Goal: Task Accomplishment & Management: Use online tool/utility

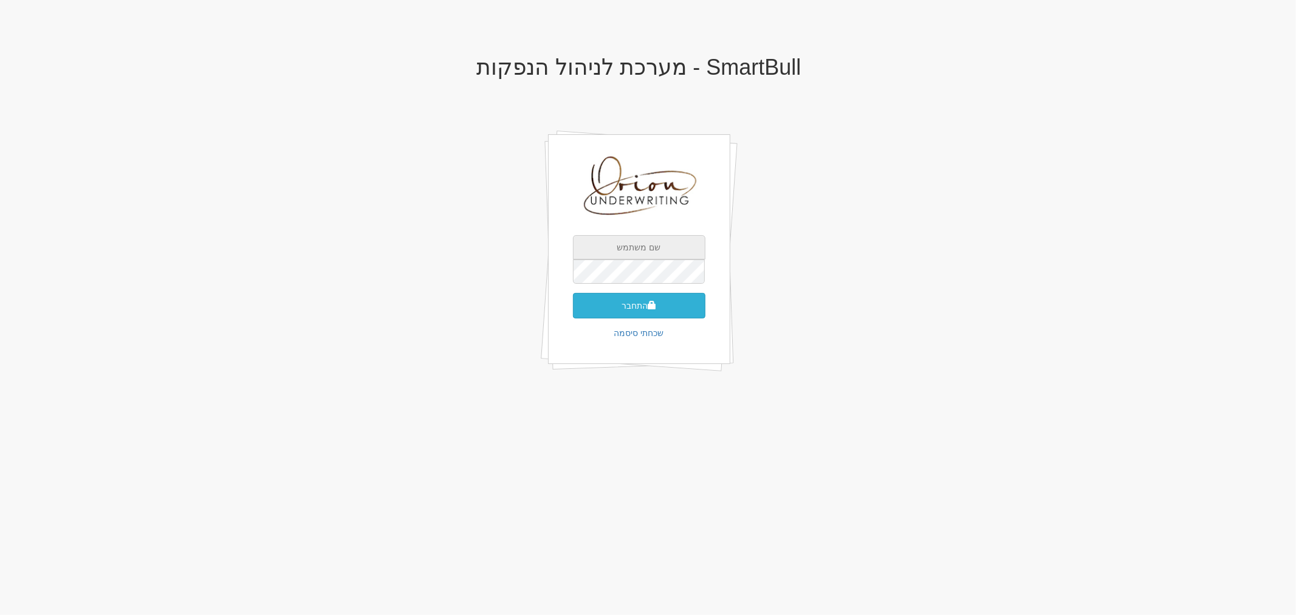
type input "[EMAIL_ADDRESS][DOMAIN_NAME]"
click at [667, 308] on button "התחבר" at bounding box center [639, 306] width 132 height 26
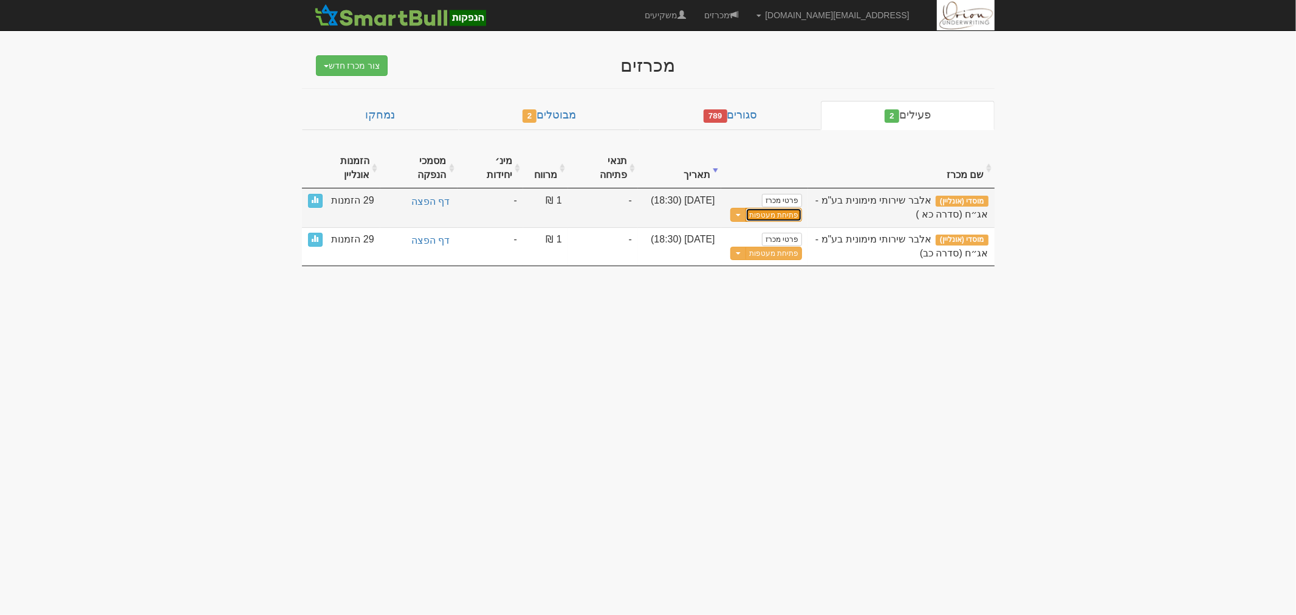
click at [771, 208] on button "פתיחת מעטפות" at bounding box center [774, 215] width 57 height 14
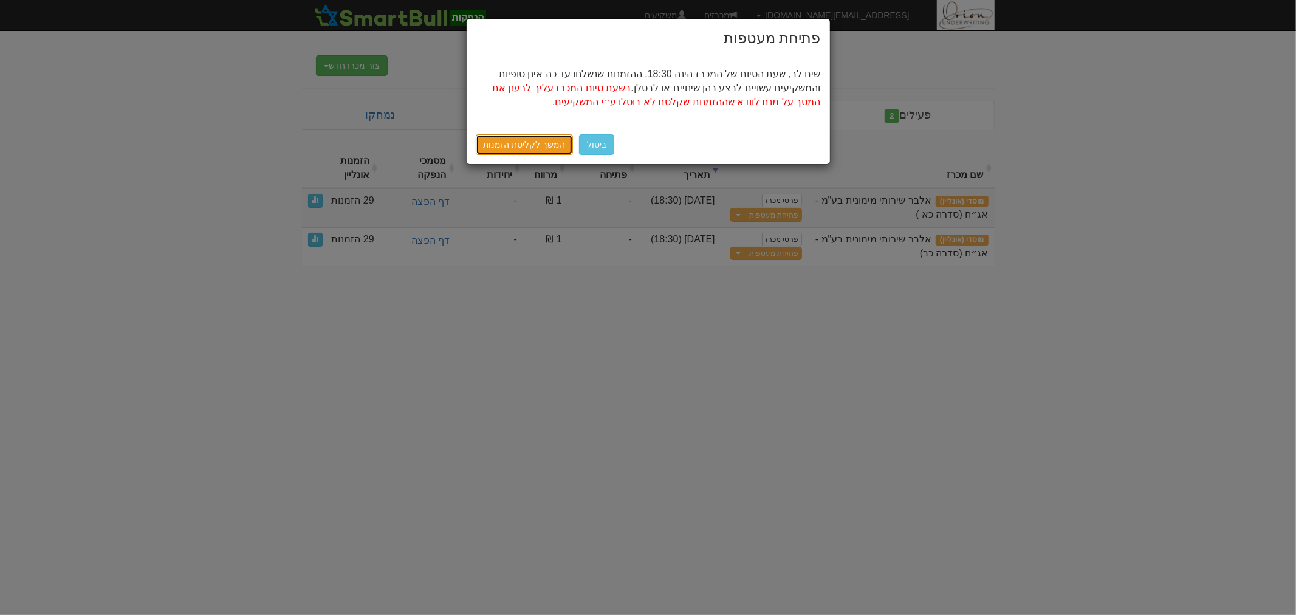
click at [526, 150] on link "המשך לקליטת הזמנות" at bounding box center [525, 144] width 98 height 21
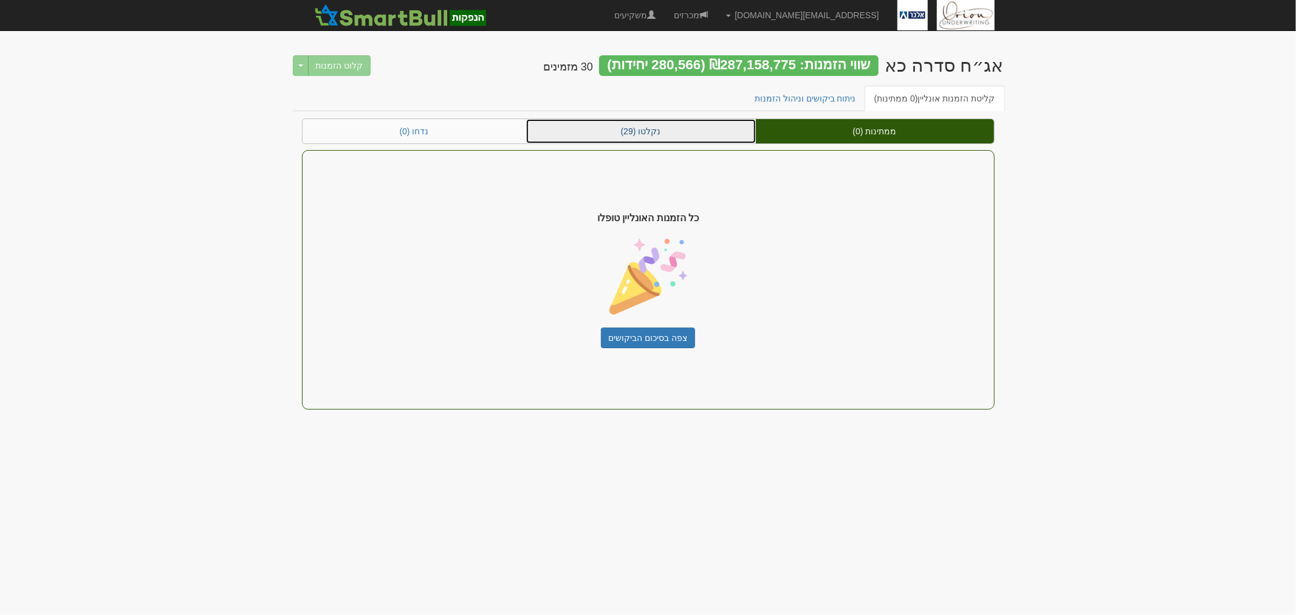
click at [648, 130] on link "נקלטו (29)" at bounding box center [641, 131] width 230 height 24
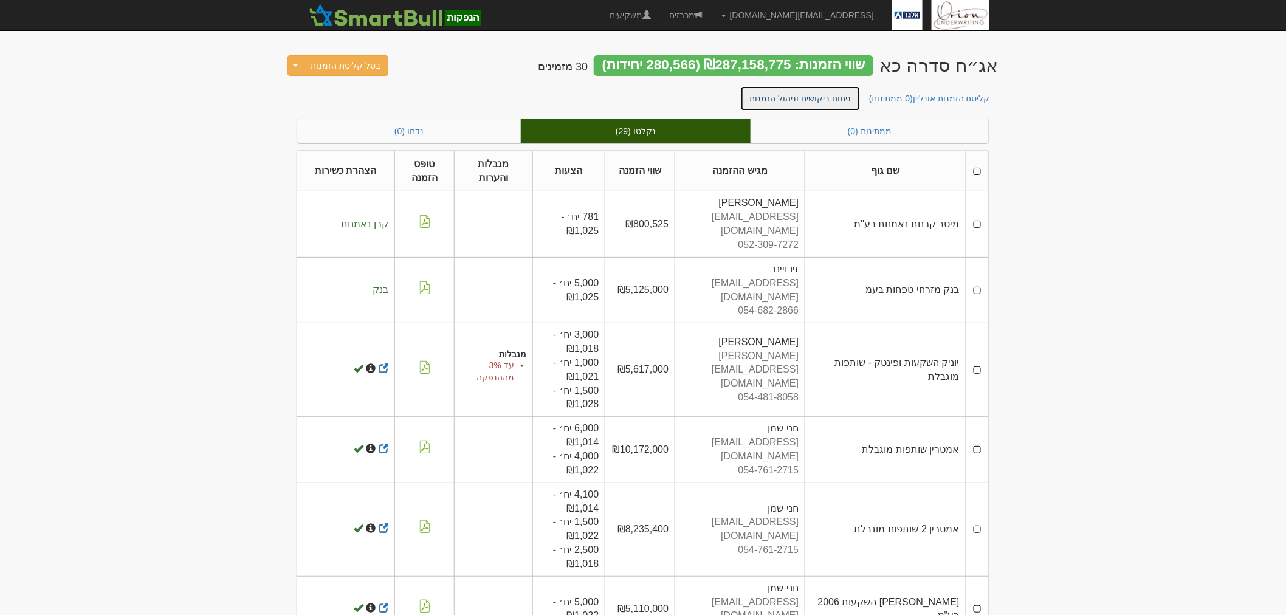
click at [812, 101] on link "ניתוח ביקושים וניהול הזמנות" at bounding box center [800, 99] width 121 height 26
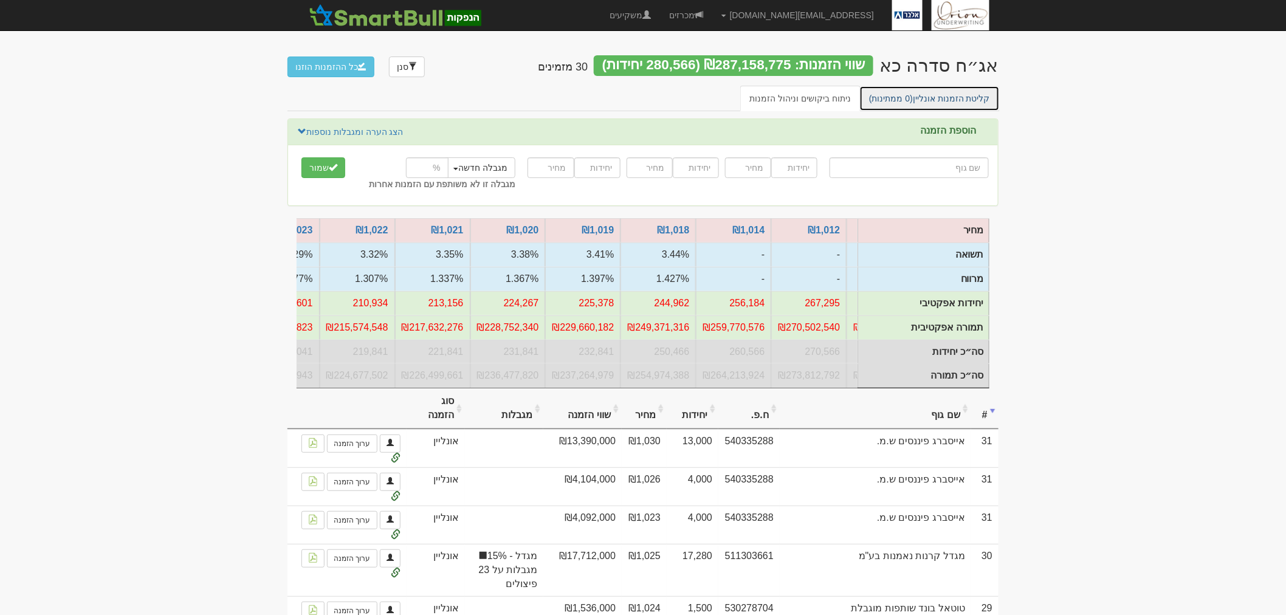
click at [924, 98] on link "קליטת הזמנות אונליין (0 ממתינות)" at bounding box center [929, 99] width 140 height 26
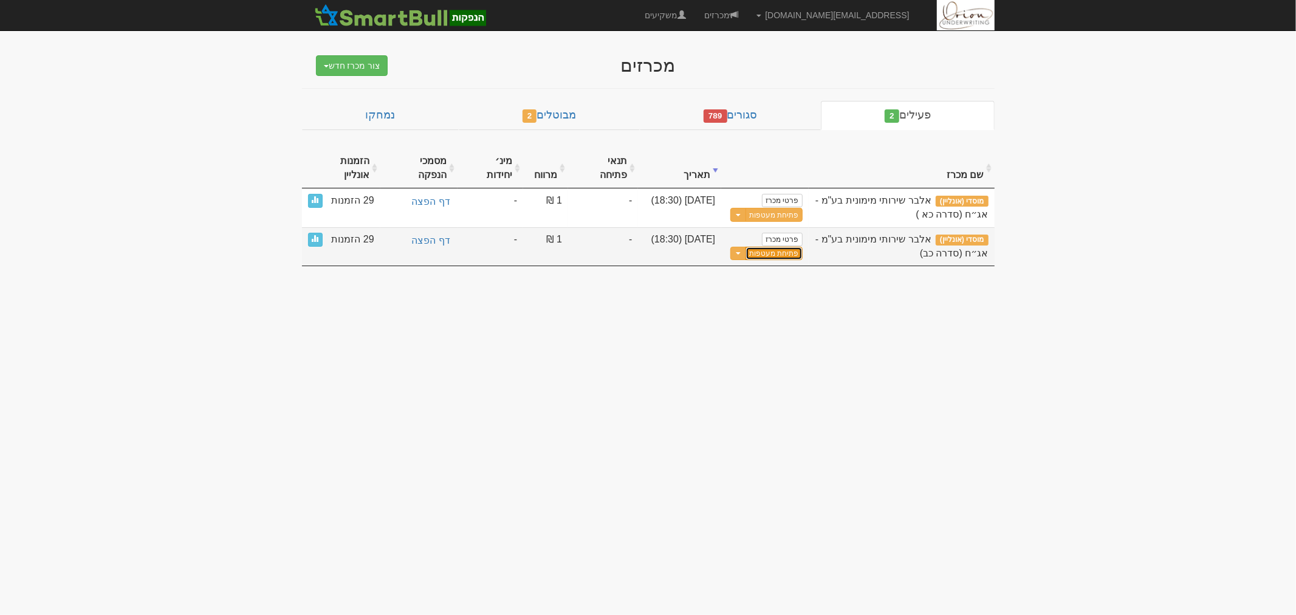
click at [756, 247] on button "פתיחת מעטפות" at bounding box center [774, 254] width 57 height 14
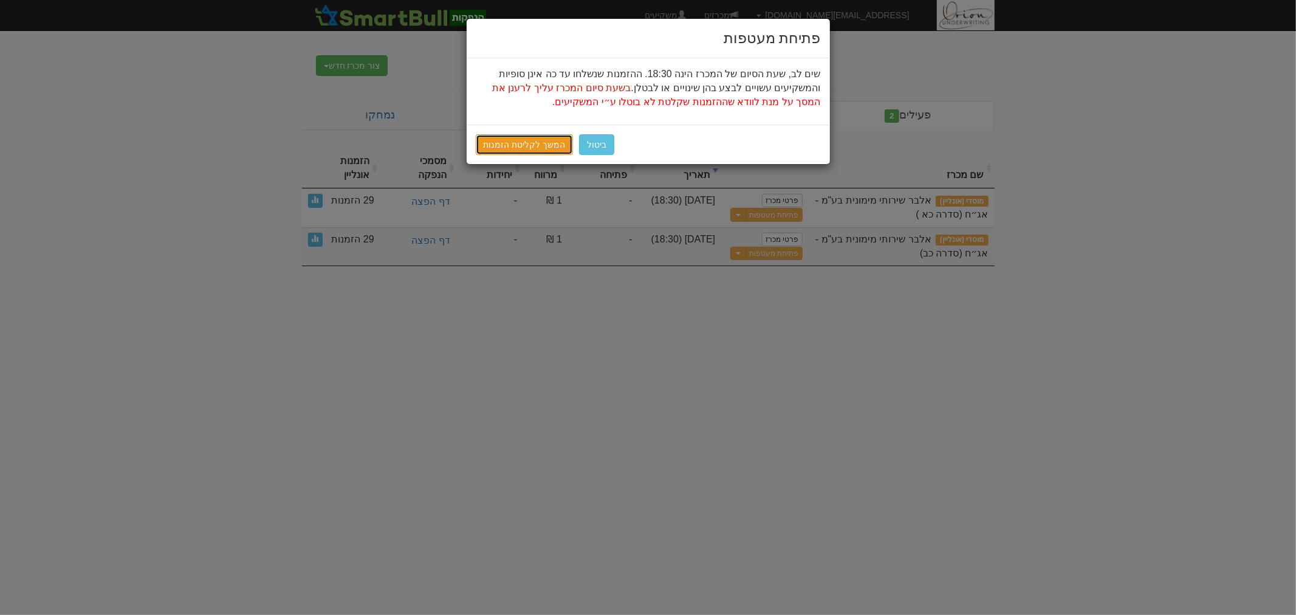
click at [548, 146] on link "המשך לקליטת הזמנות" at bounding box center [525, 144] width 98 height 21
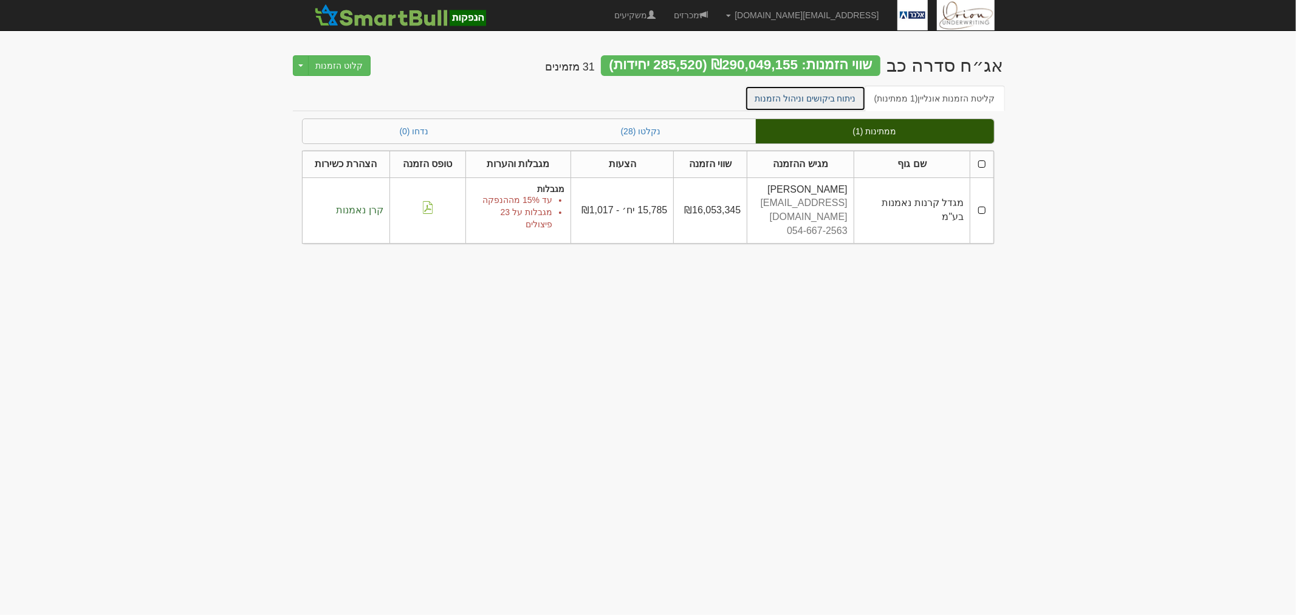
click at [822, 96] on link "ניתוח ביקושים וניהול הזמנות" at bounding box center [805, 99] width 121 height 26
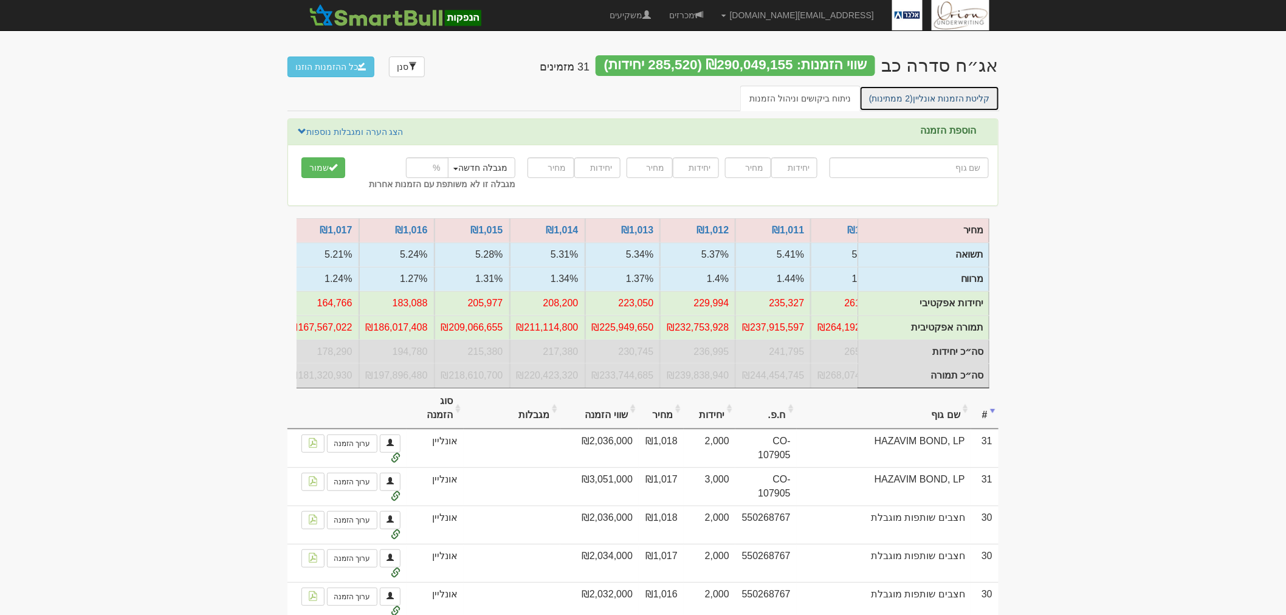
click at [949, 104] on link "קליטת הזמנות אונליין (2 ממתינות)" at bounding box center [929, 99] width 140 height 26
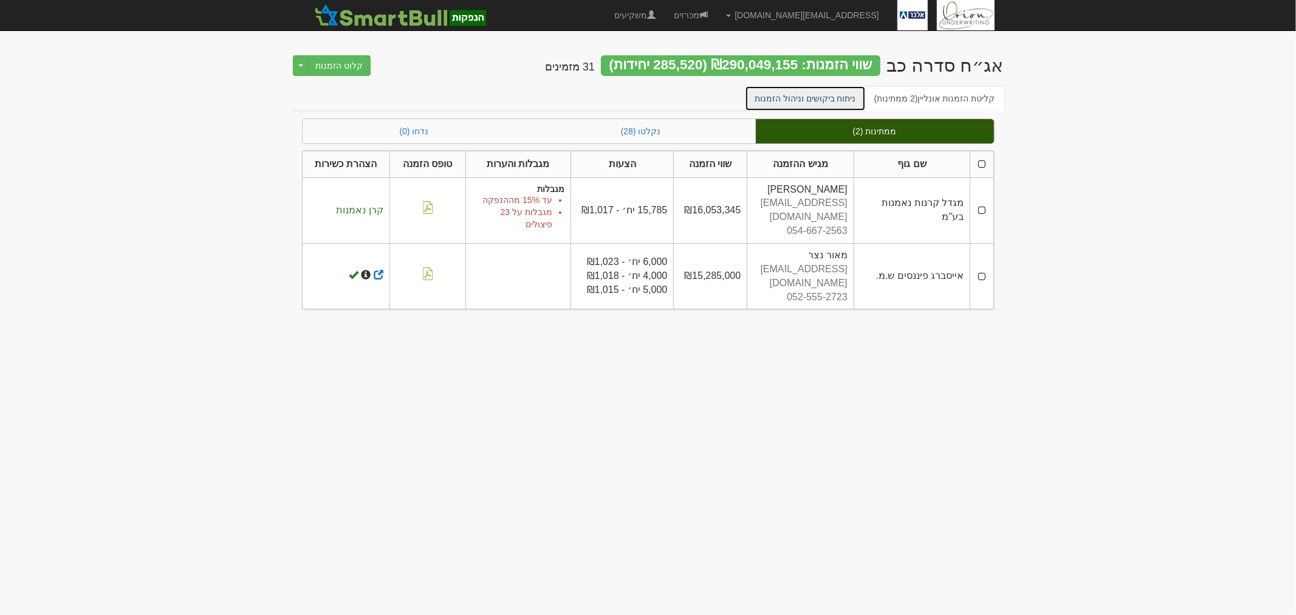
click at [822, 100] on link "ניתוח ביקושים וניהול הזמנות" at bounding box center [805, 99] width 121 height 26
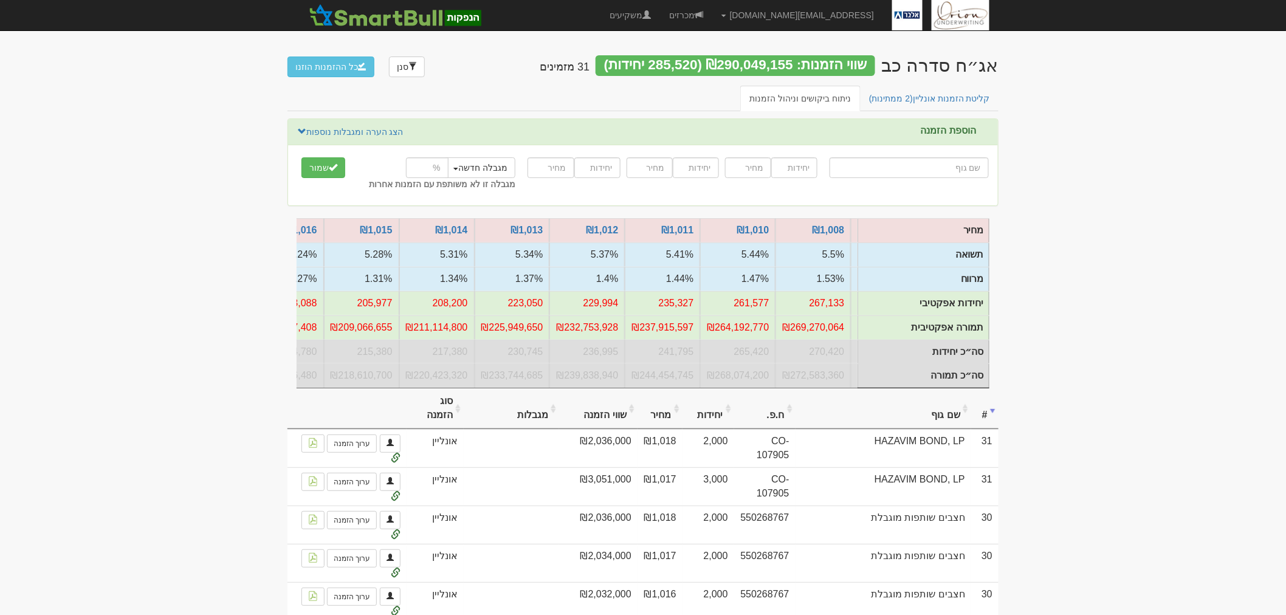
scroll to position [0, -157]
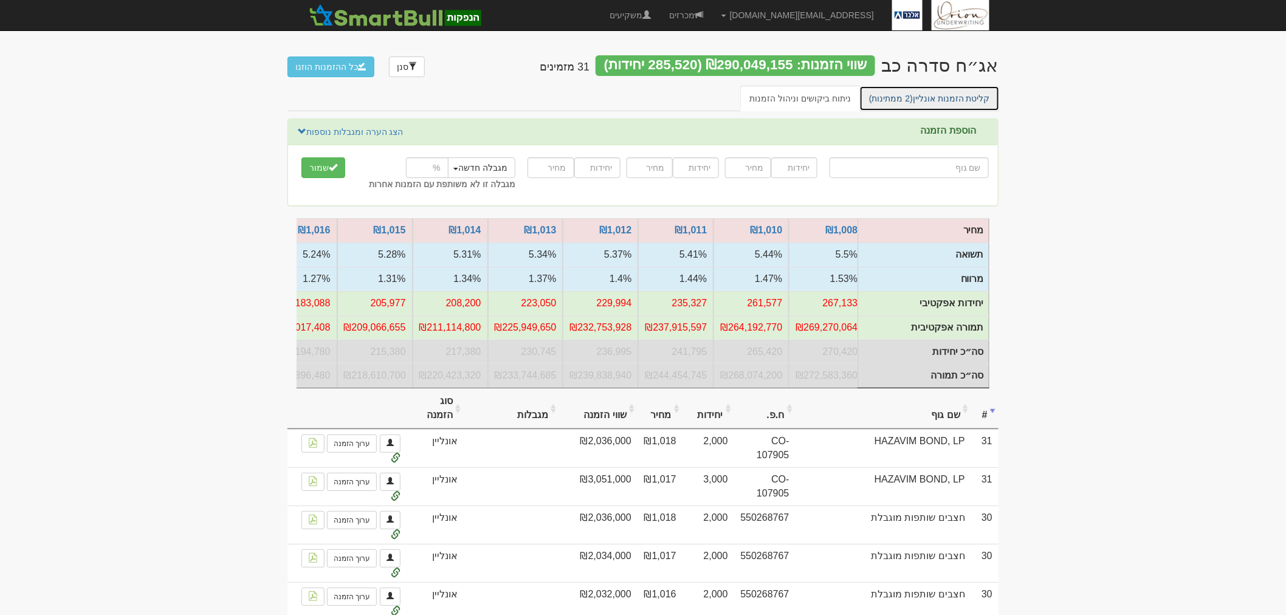
click at [901, 99] on span "(2 ממתינות)" at bounding box center [891, 99] width 44 height 10
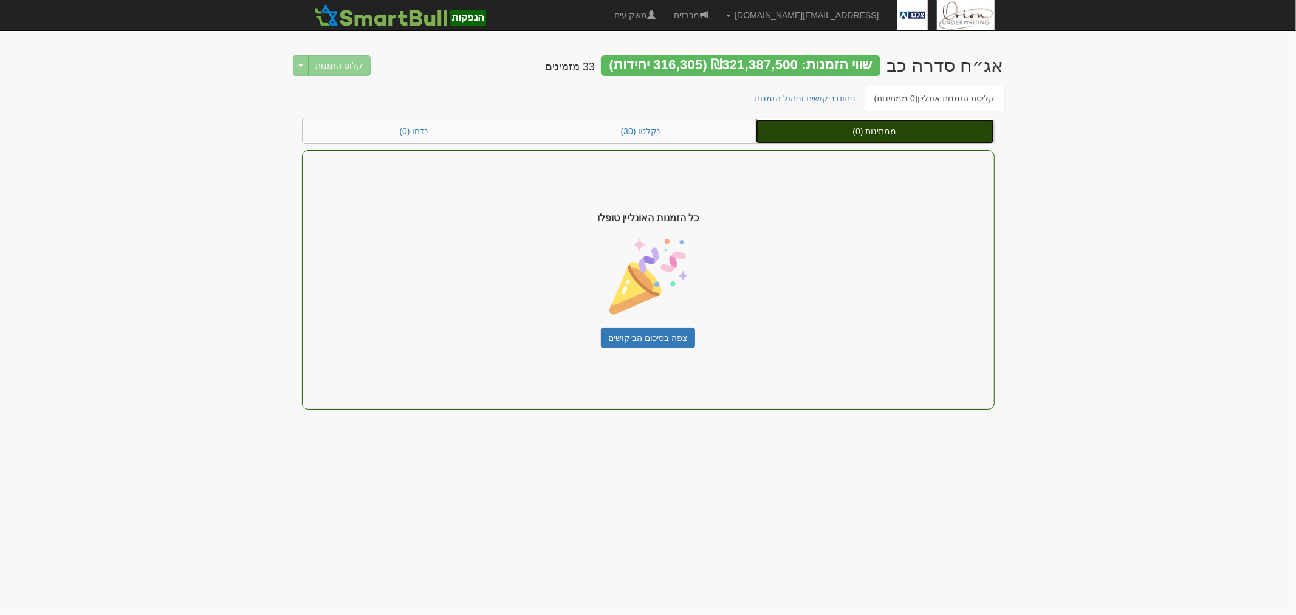
click at [892, 120] on link "ממתינות (0)" at bounding box center [875, 131] width 238 height 24
click at [889, 131] on link "ממתינות (0)" at bounding box center [875, 131] width 238 height 24
click at [825, 101] on link "ניתוח ביקושים וניהול הזמנות" at bounding box center [805, 99] width 121 height 26
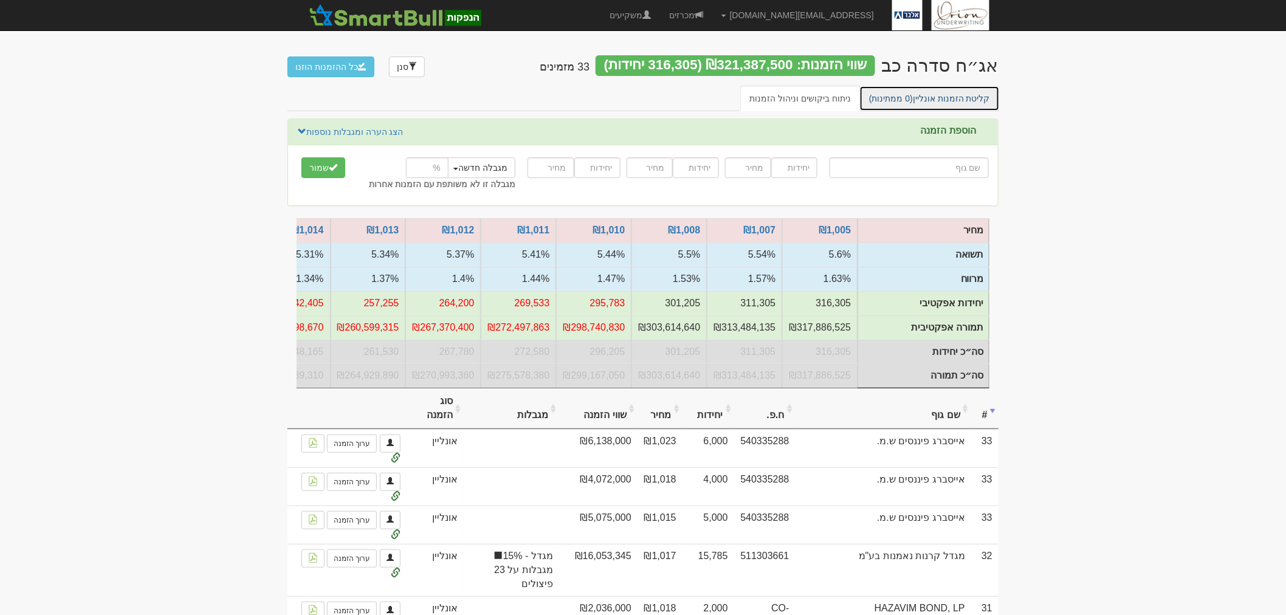
click at [908, 95] on span "(0 ממתינות)" at bounding box center [891, 99] width 44 height 10
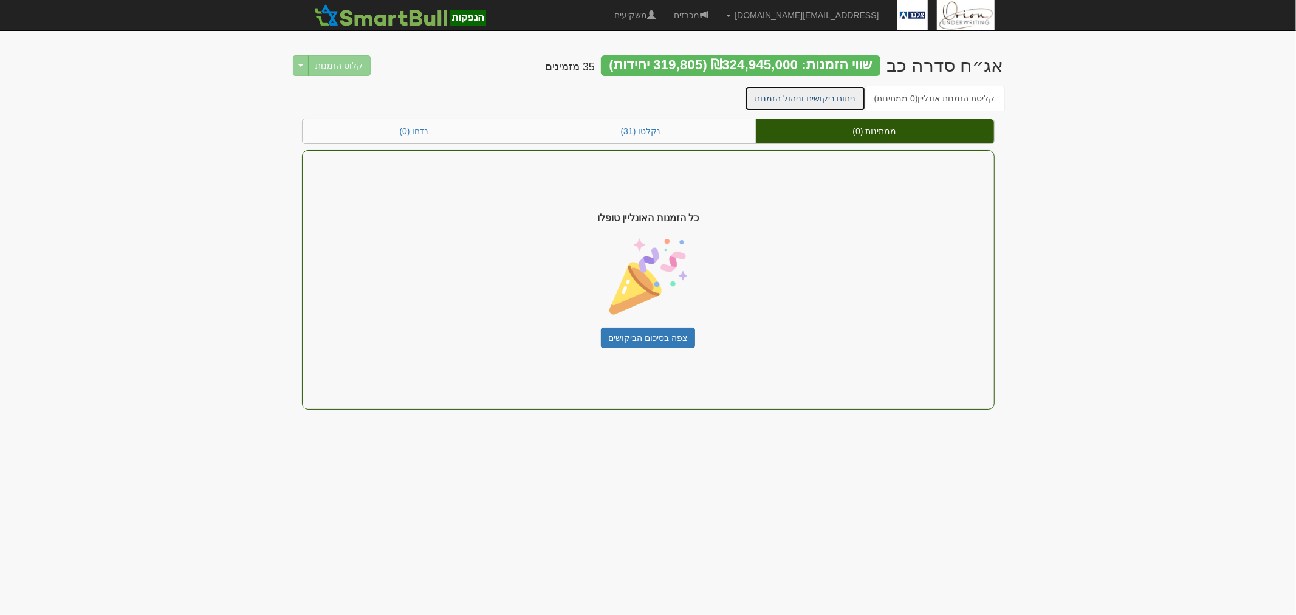
click at [817, 98] on link "ניתוח ביקושים וניהול הזמנות" at bounding box center [805, 99] width 121 height 26
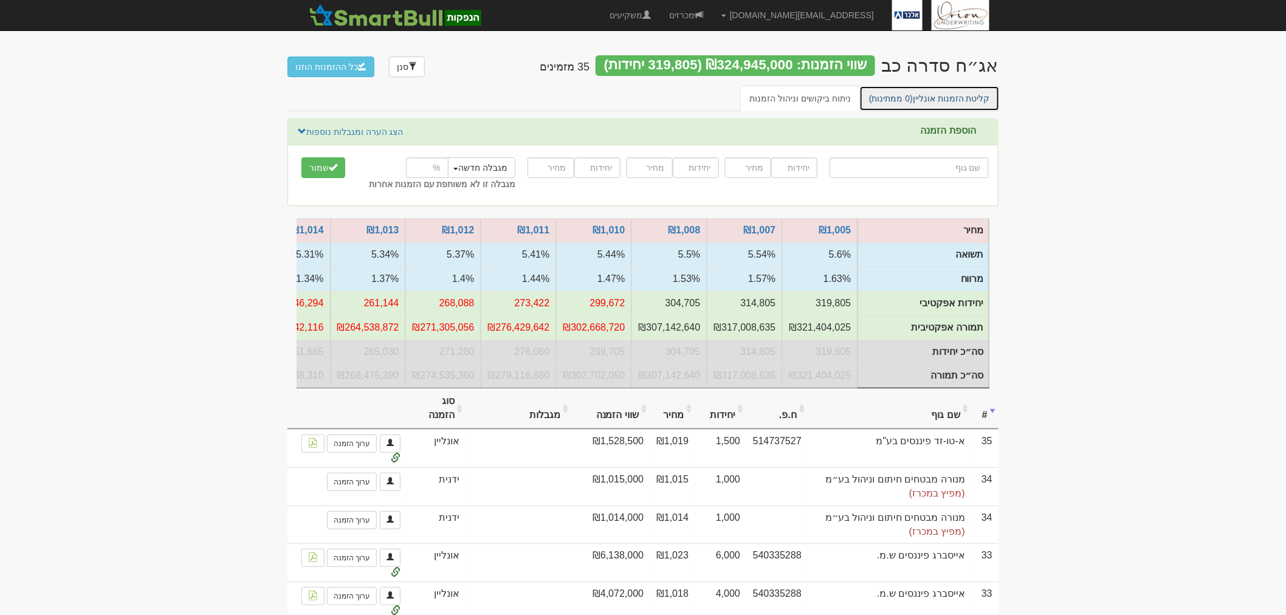
click at [940, 95] on link "קליטת הזמנות אונליין (0 ממתינות)" at bounding box center [929, 99] width 140 height 26
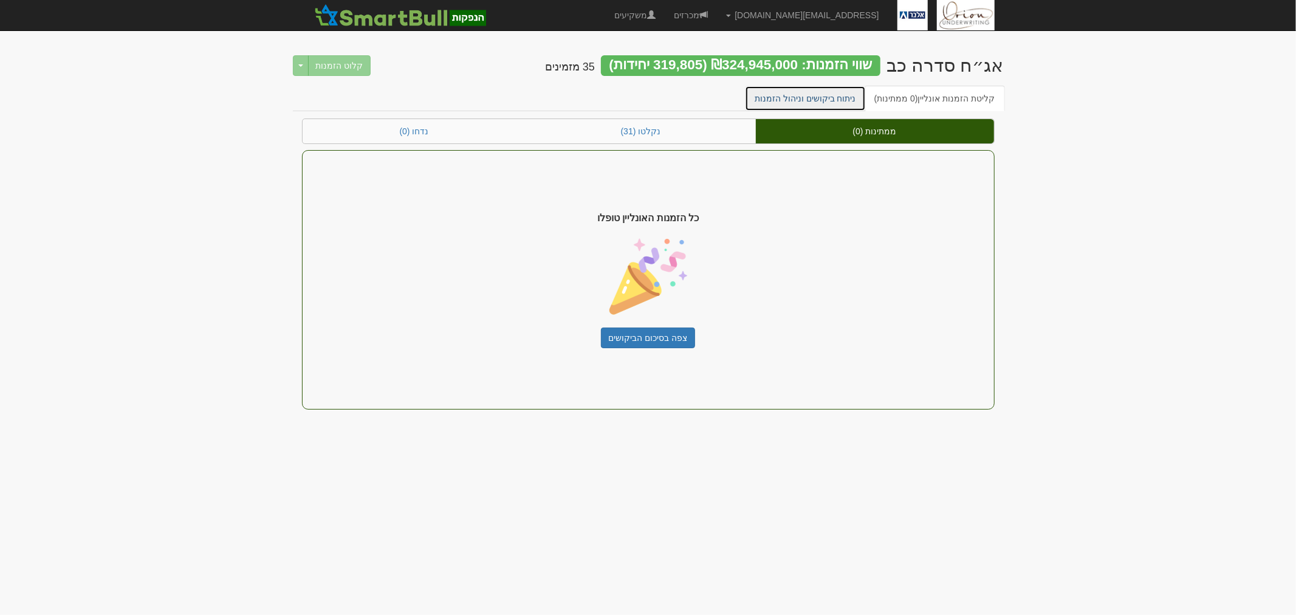
click at [803, 92] on link "ניתוח ביקושים וניהול הזמנות" at bounding box center [805, 99] width 121 height 26
click at [828, 95] on link "ניתוח ביקושים וניהול הזמנות" at bounding box center [805, 99] width 121 height 26
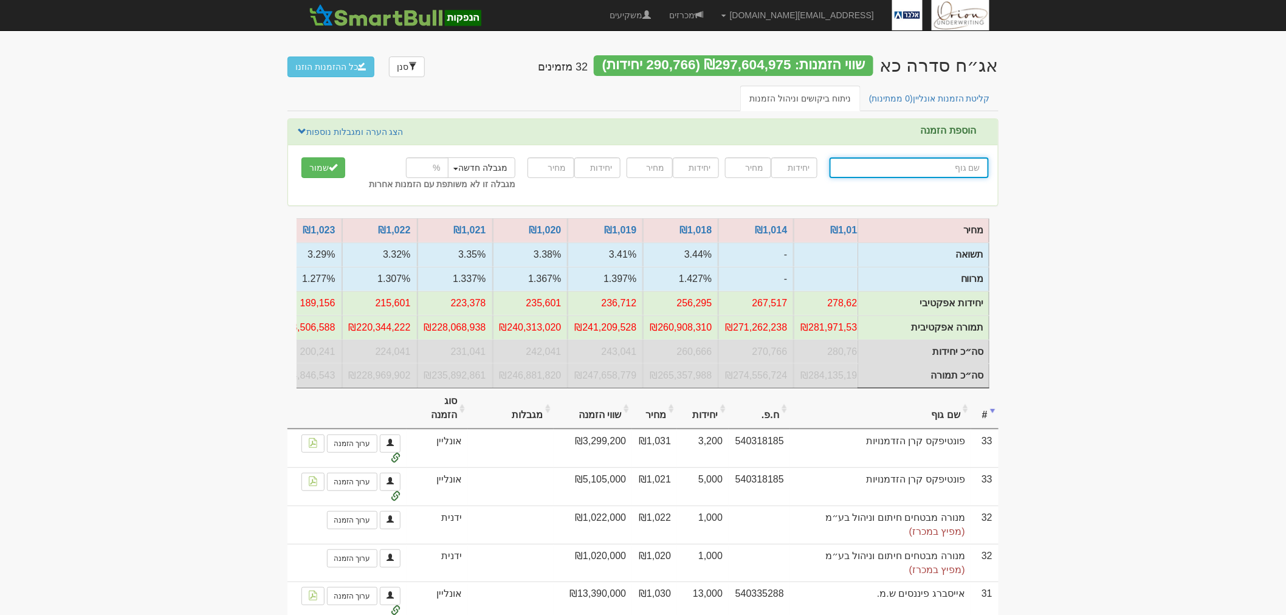
scroll to position [0, -171]
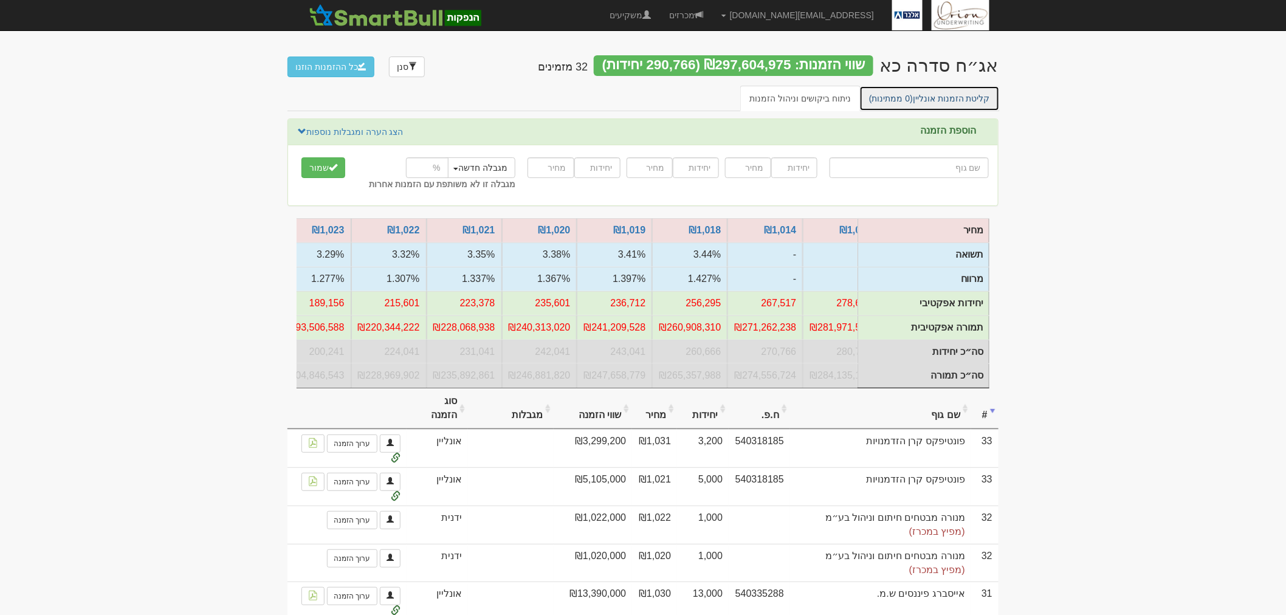
click at [968, 96] on link "קליטת הזמנות אונליין (0 ממתינות)" at bounding box center [929, 99] width 140 height 26
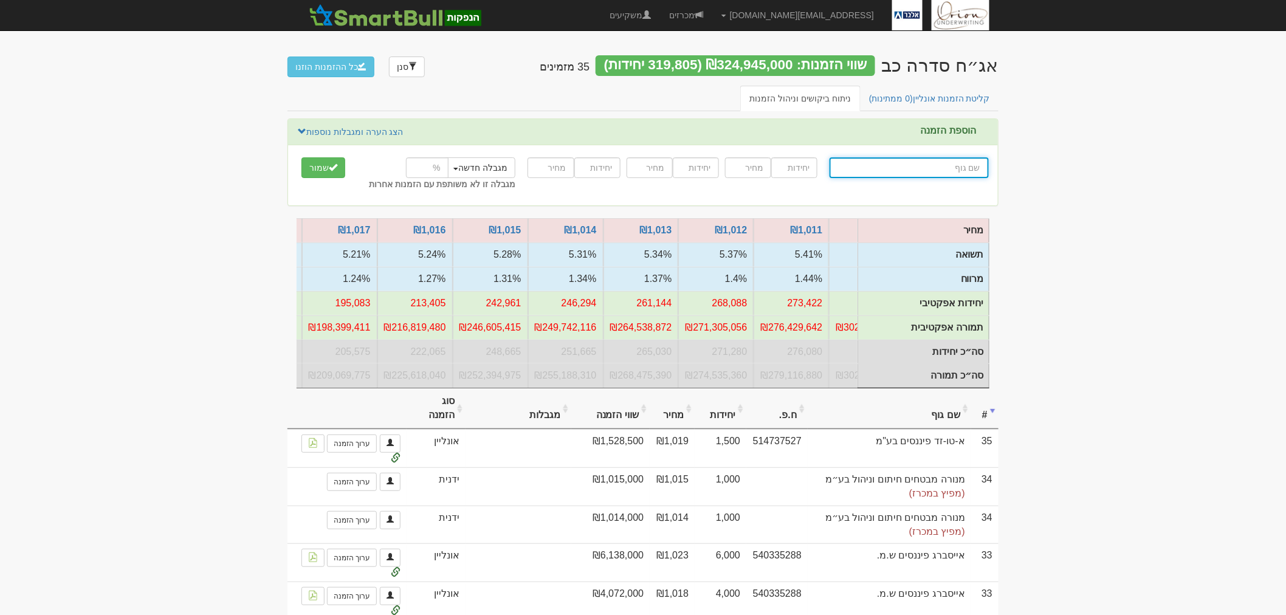
scroll to position [0, -276]
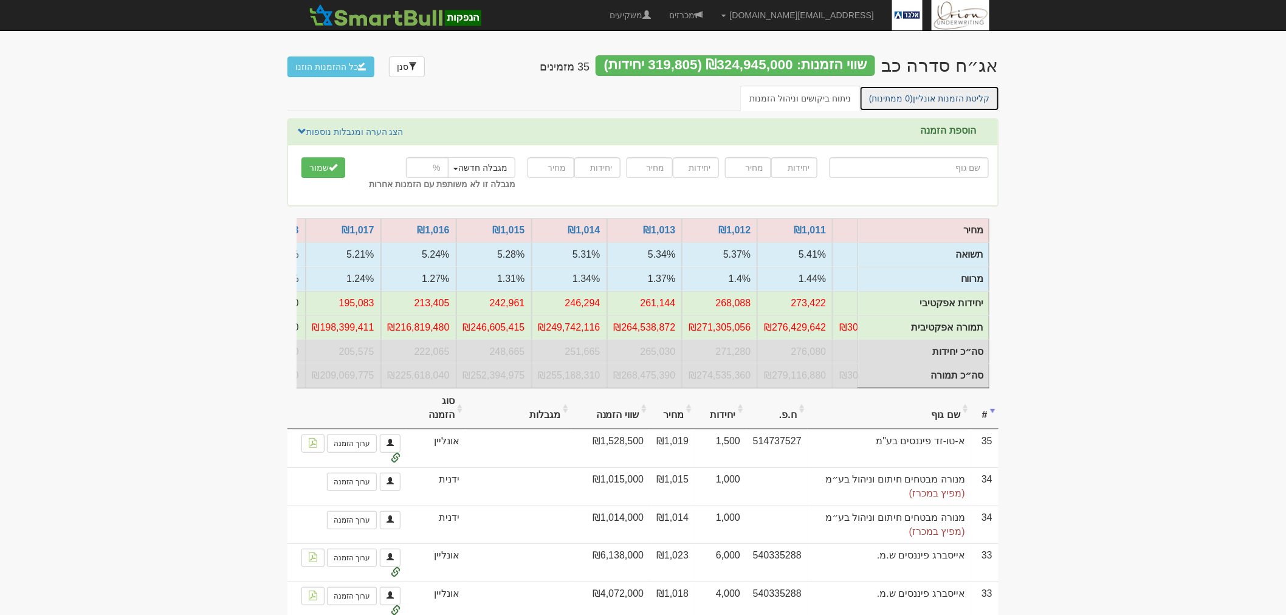
click at [961, 96] on link "קליטת הזמנות אונליין (0 ממתינות)" at bounding box center [929, 99] width 140 height 26
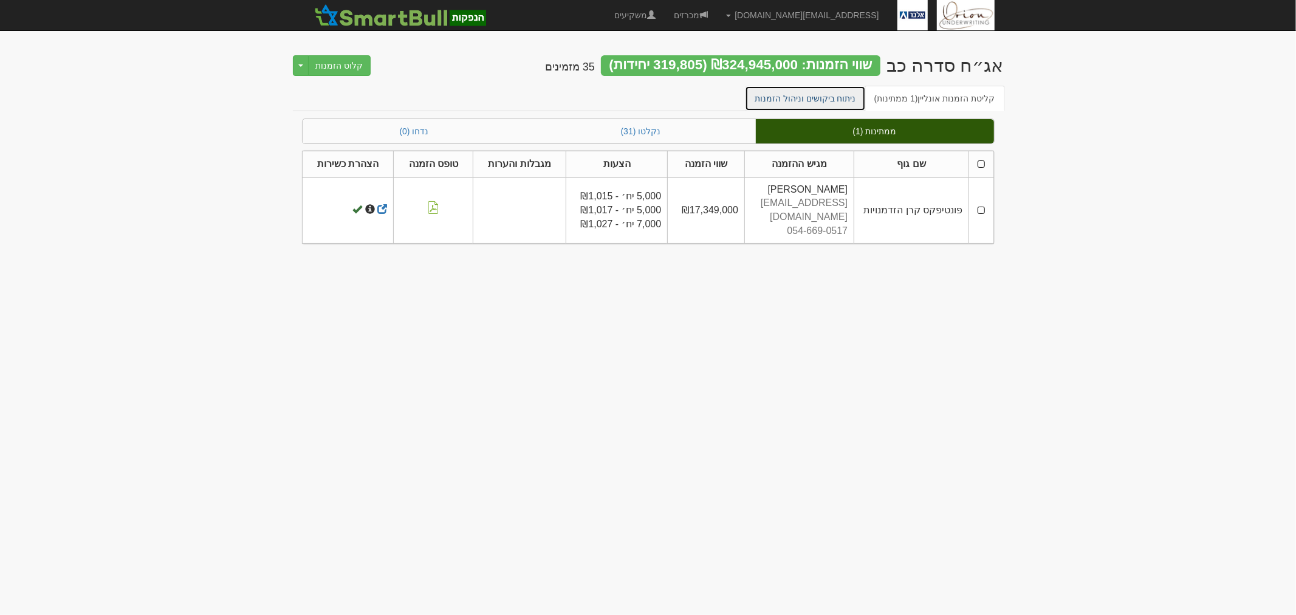
click at [848, 101] on link "ניתוח ביקושים וניהול הזמנות" at bounding box center [805, 99] width 121 height 26
click at [816, 98] on link "ניתוח ביקושים וניהול הזמנות" at bounding box center [805, 99] width 121 height 26
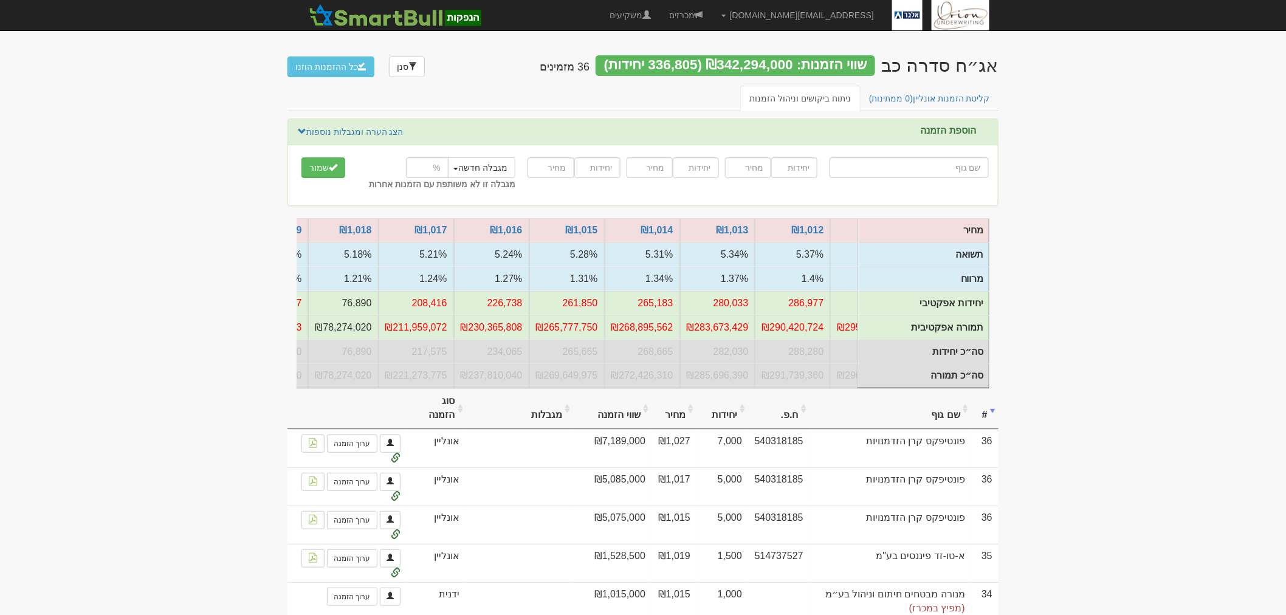
scroll to position [0, -337]
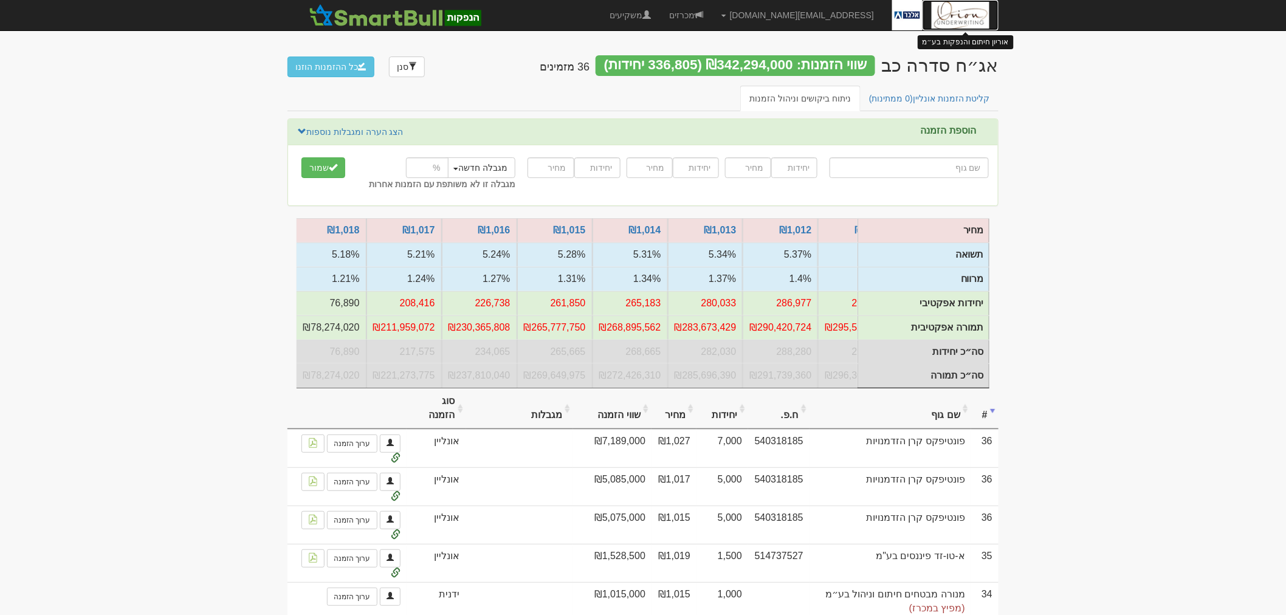
click at [983, 11] on img at bounding box center [961, 15] width 58 height 30
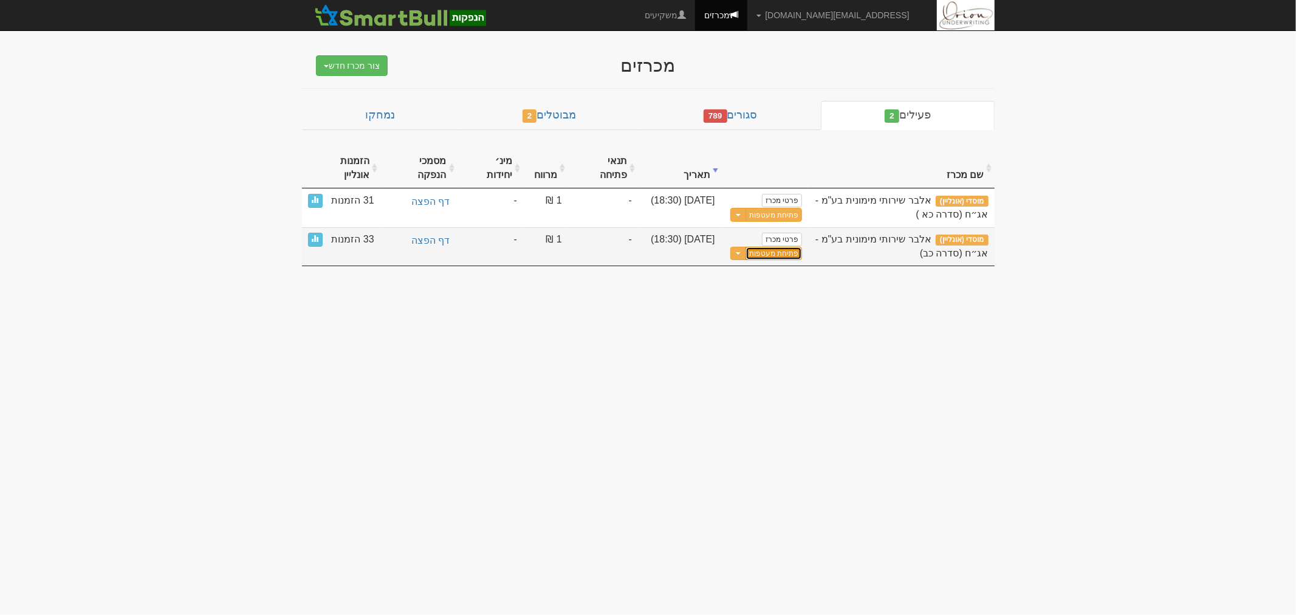
click at [762, 247] on button "פתיחת מעטפות" at bounding box center [774, 254] width 57 height 14
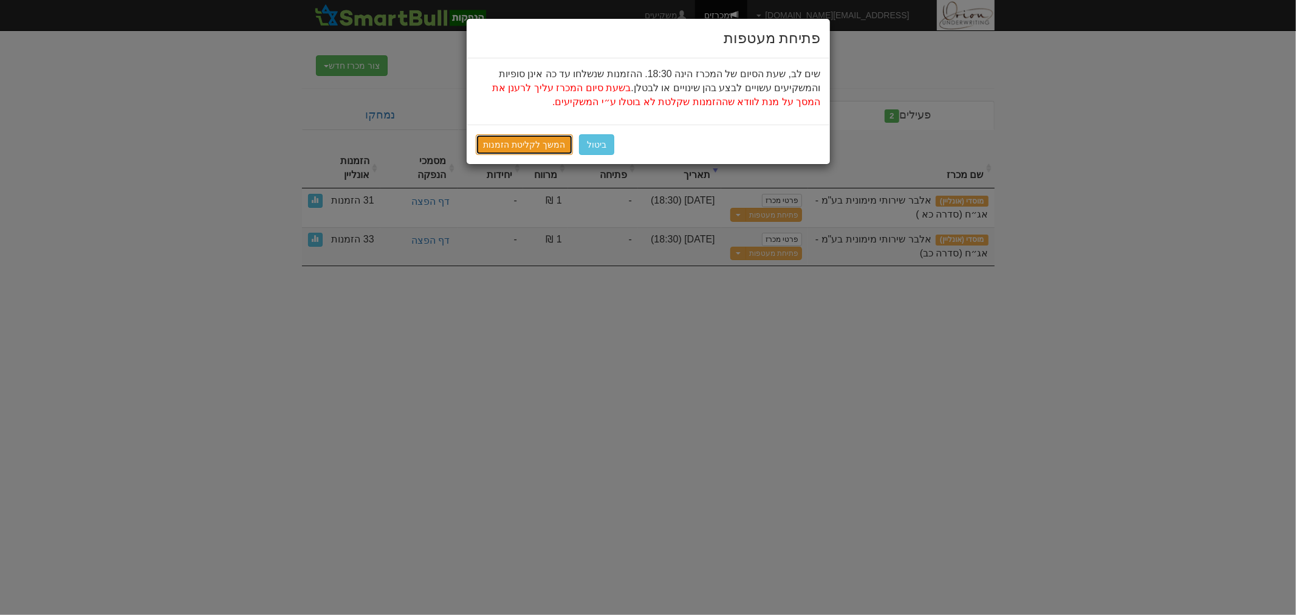
click at [536, 148] on link "המשך לקליטת הזמנות" at bounding box center [525, 144] width 98 height 21
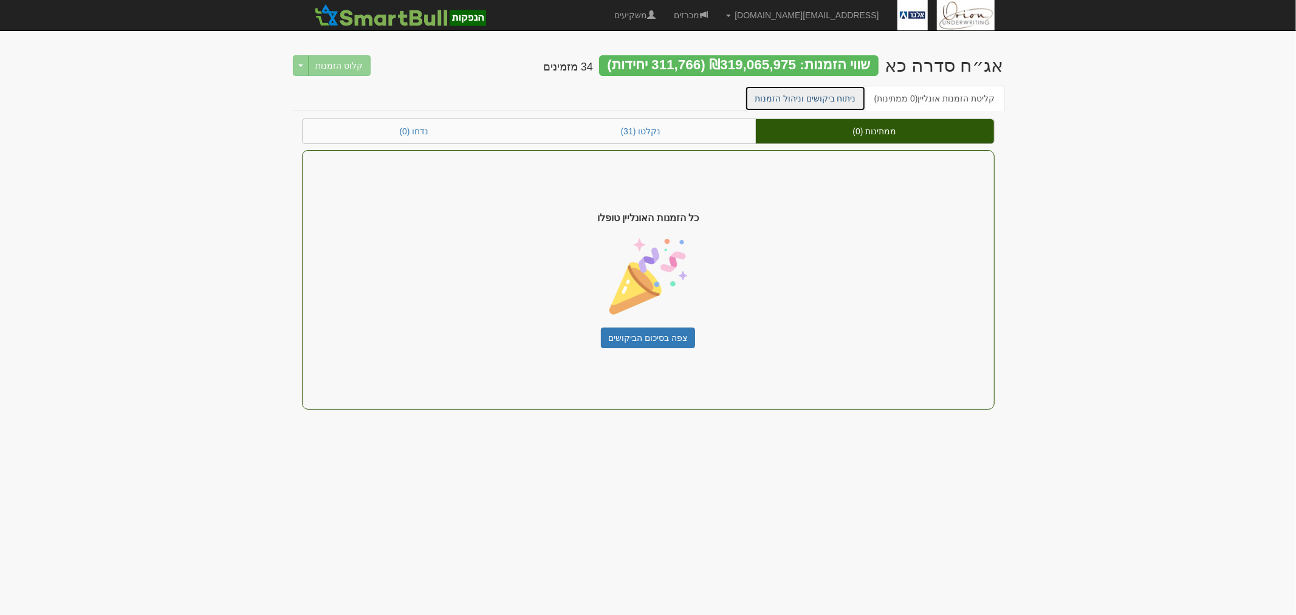
click at [831, 101] on link "ניתוח ביקושים וניהול הזמנות" at bounding box center [805, 99] width 121 height 26
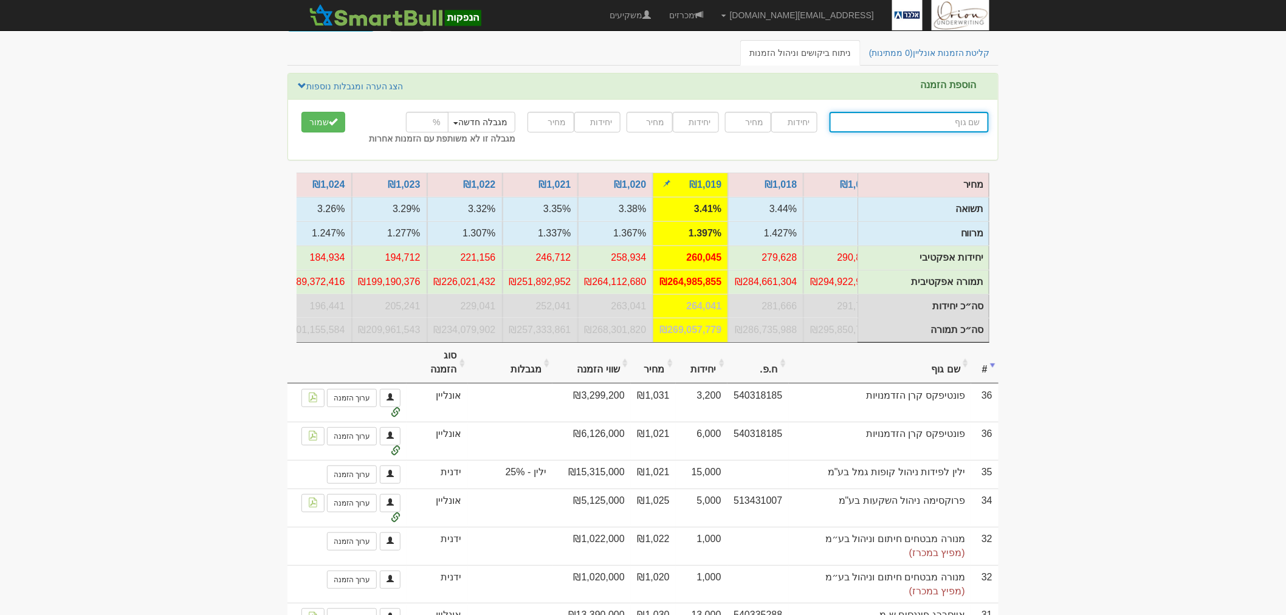
scroll to position [67, 0]
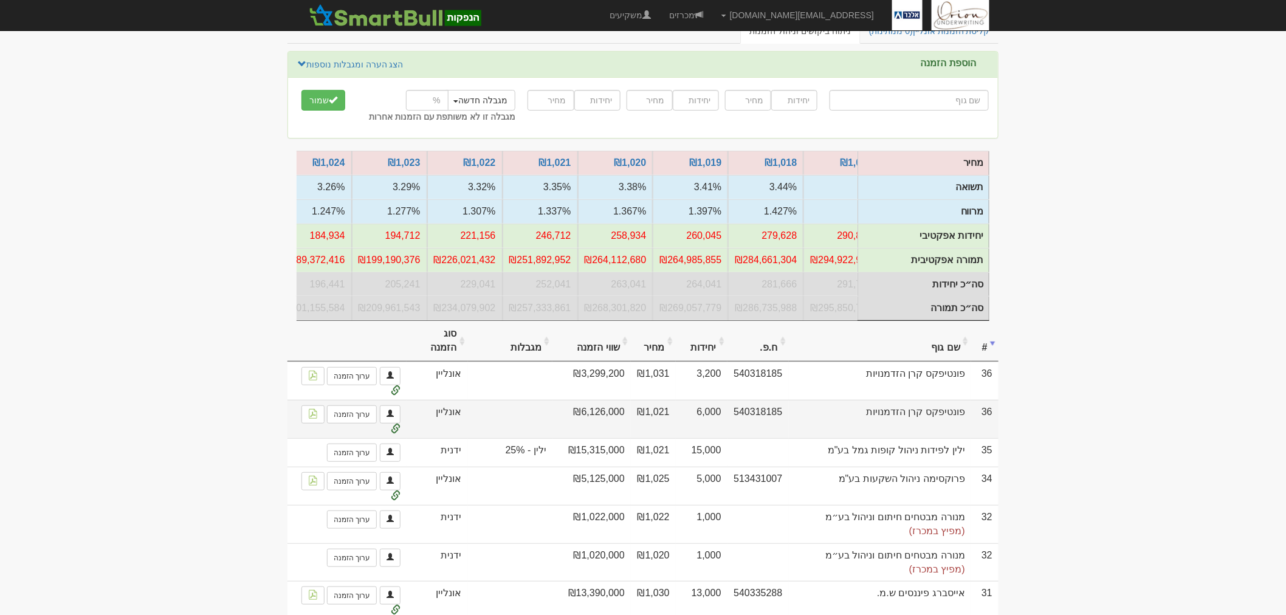
click at [609, 427] on td "₪6,126,000" at bounding box center [591, 419] width 78 height 38
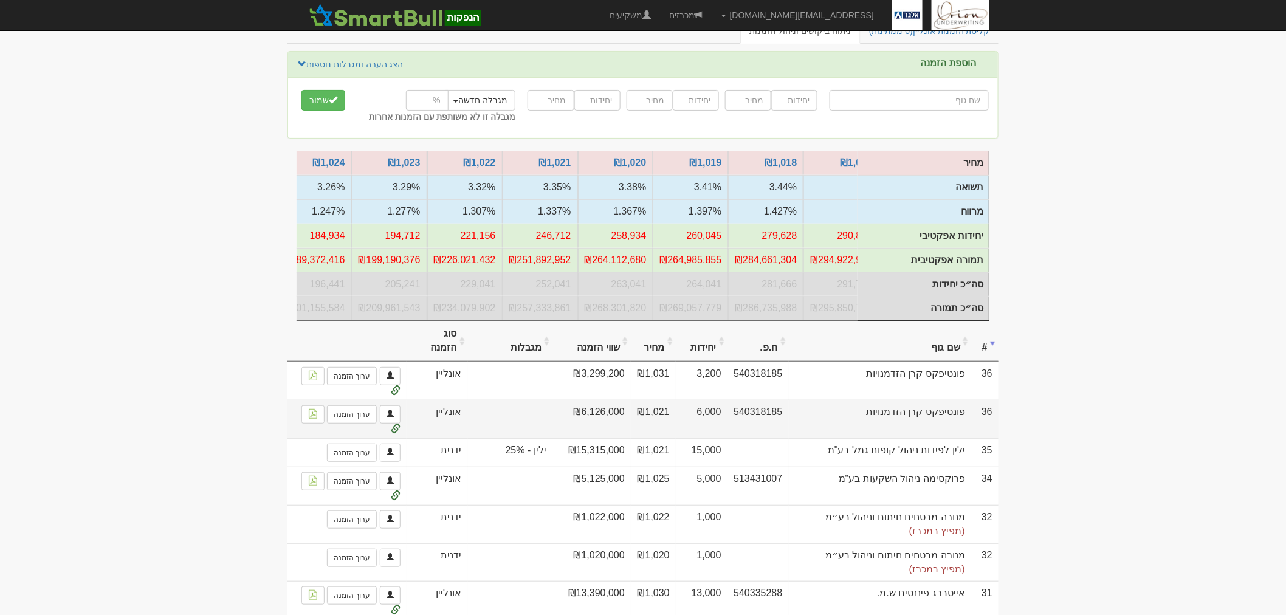
click at [609, 427] on td "₪6,126,000" at bounding box center [591, 419] width 78 height 38
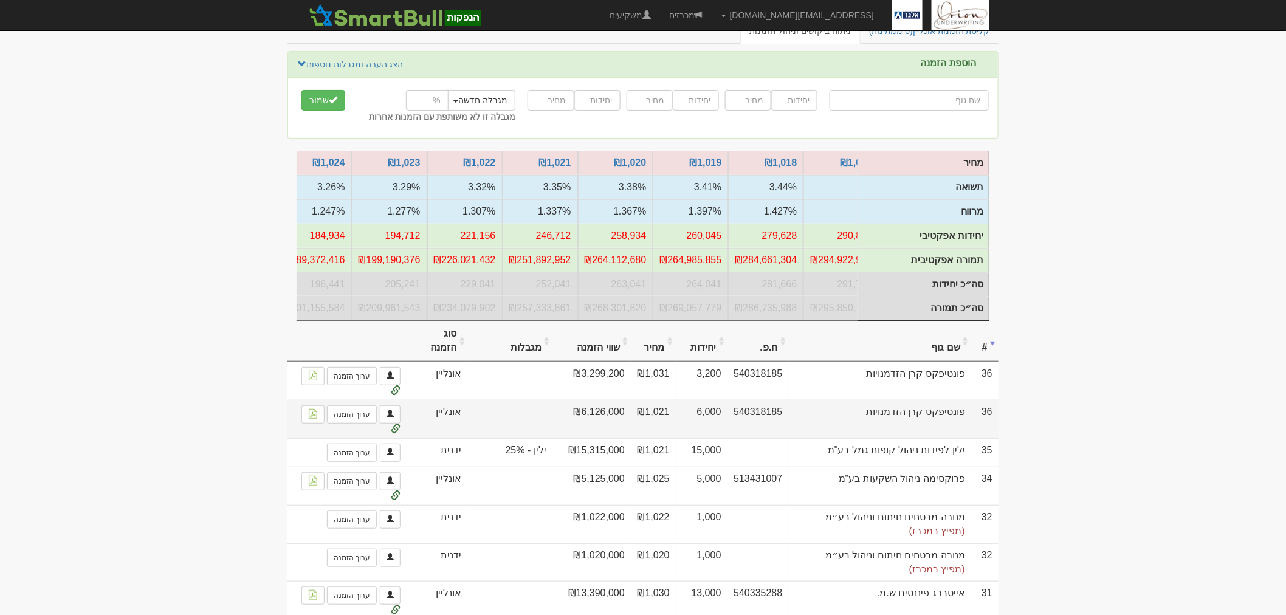
click at [609, 427] on td "₪6,126,000" at bounding box center [591, 419] width 78 height 38
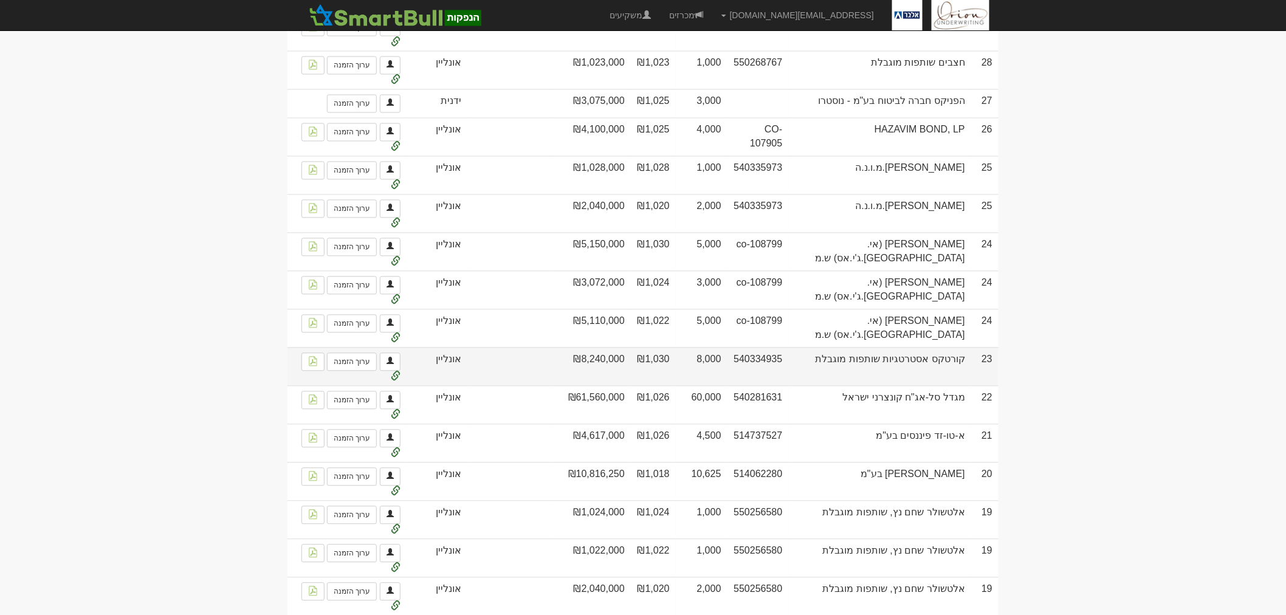
scroll to position [945, 0]
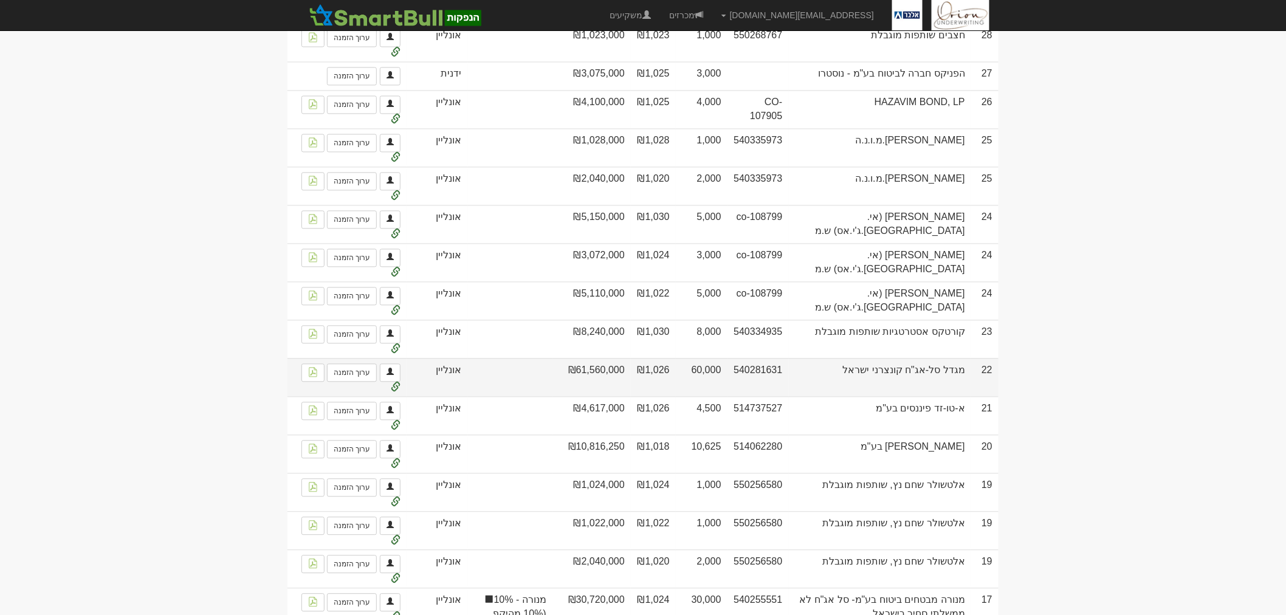
click at [772, 391] on td "540281631" at bounding box center [757, 378] width 61 height 38
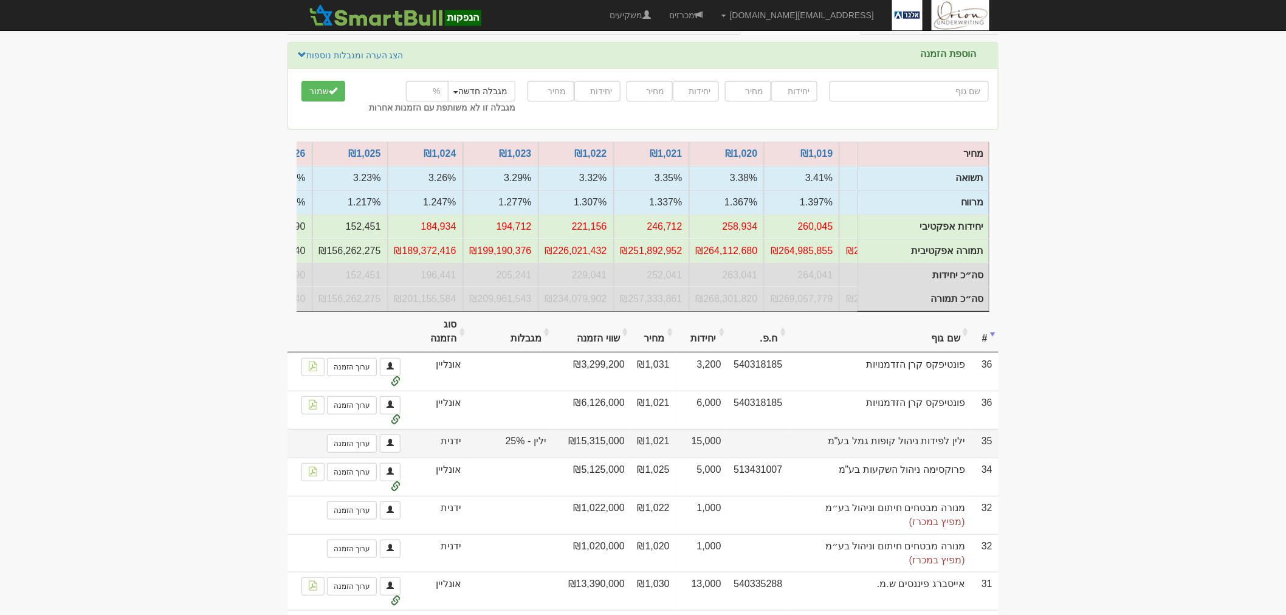
scroll to position [0, 0]
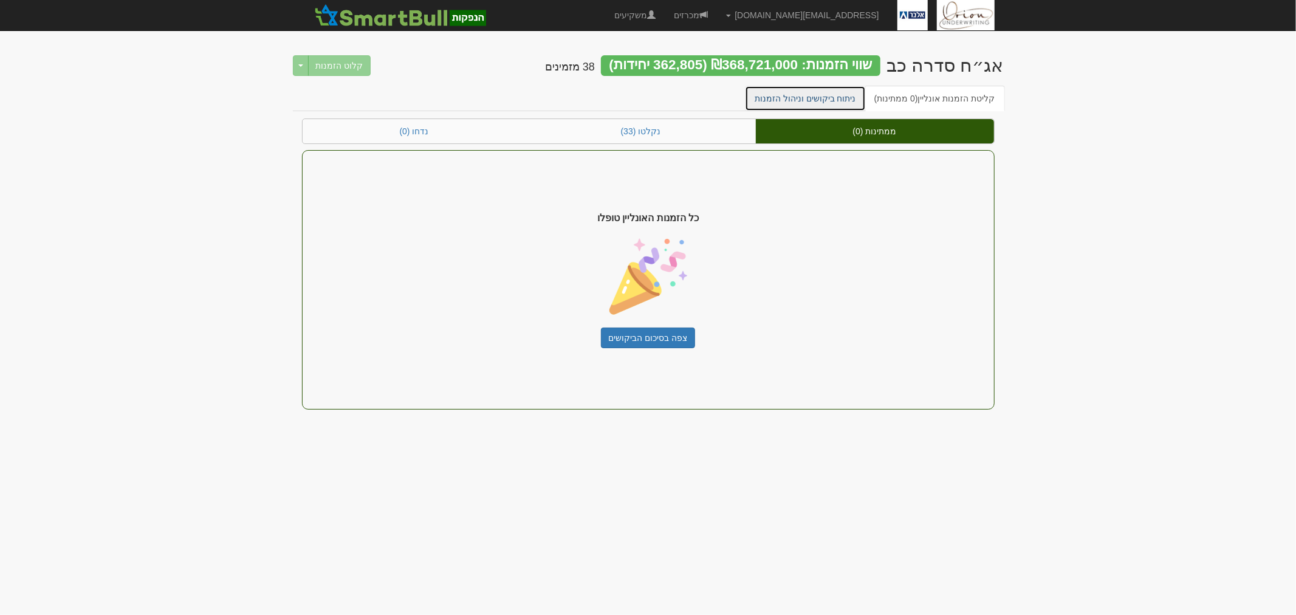
click at [802, 98] on link "ניתוח ביקושים וניהול הזמנות" at bounding box center [805, 99] width 121 height 26
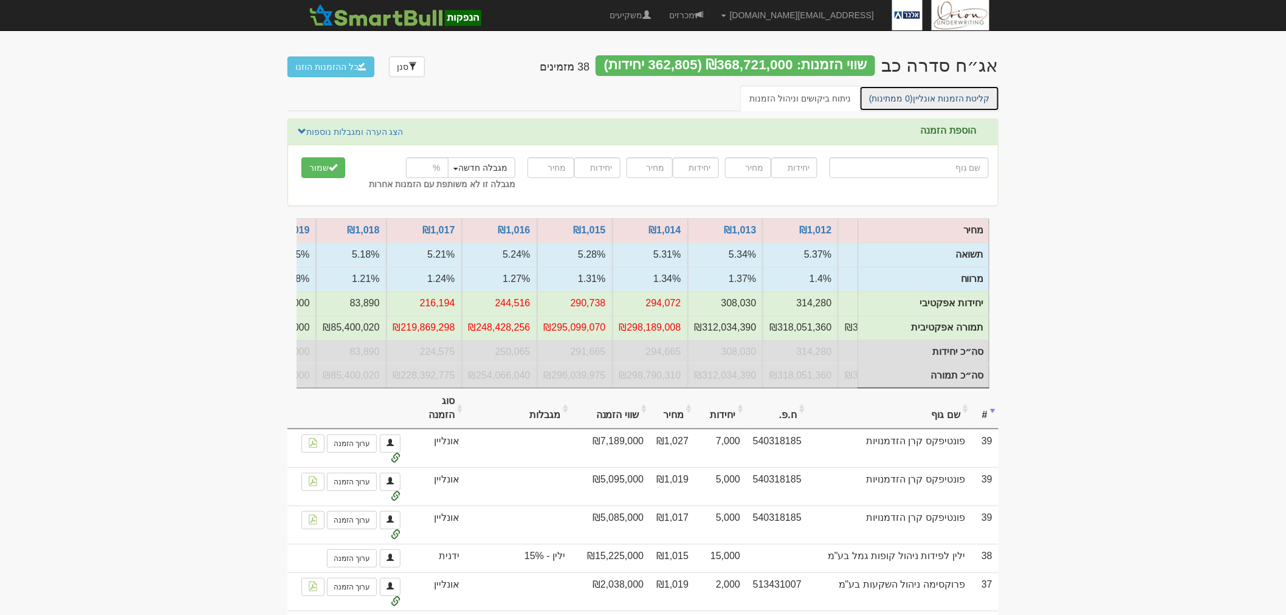
click at [948, 97] on link "קליטת הזמנות אונליין (0 ממתינות)" at bounding box center [929, 99] width 140 height 26
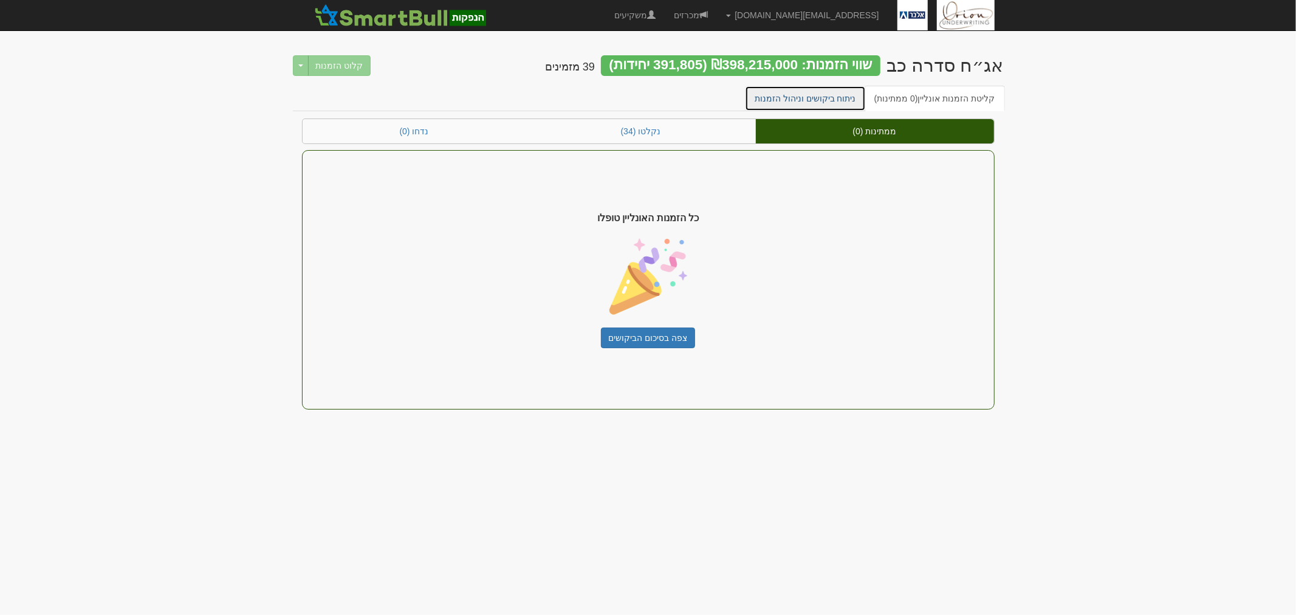
click at [818, 98] on link "ניתוח ביקושים וניהול הזמנות" at bounding box center [805, 99] width 121 height 26
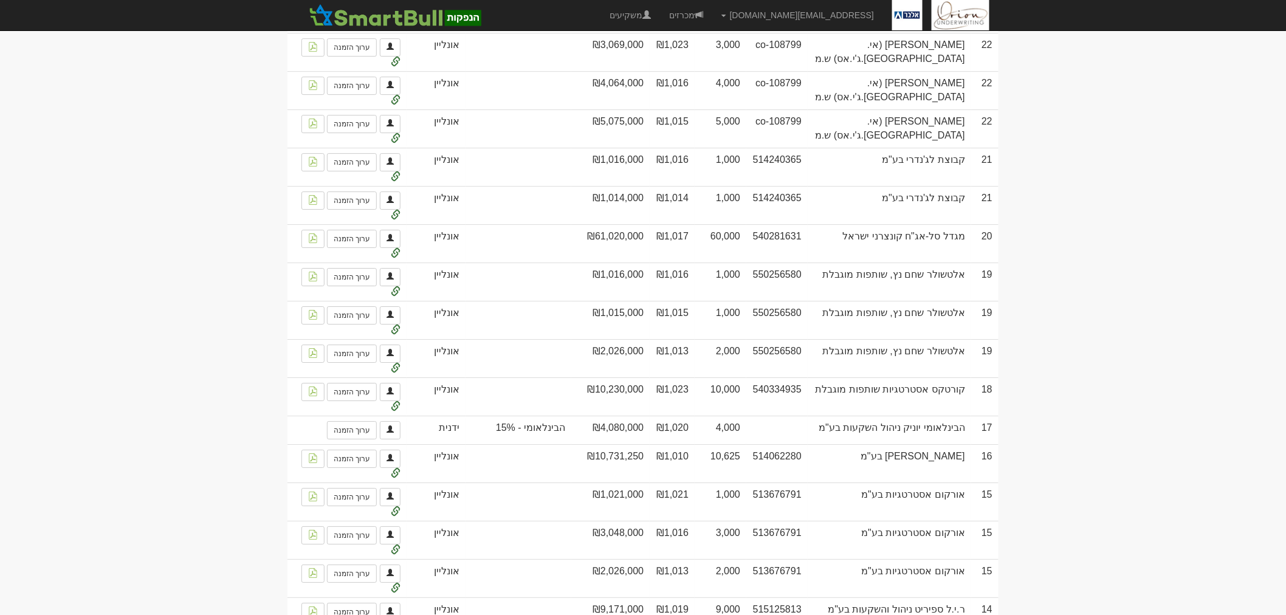
scroll to position [1485, 0]
